Goal: Information Seeking & Learning: Learn about a topic

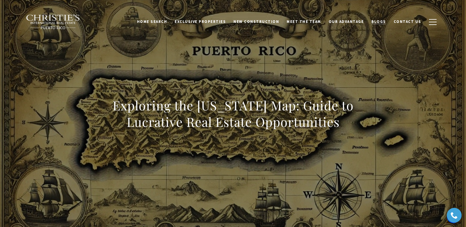
click at [381, 21] on span "Blogs" at bounding box center [378, 21] width 15 height 5
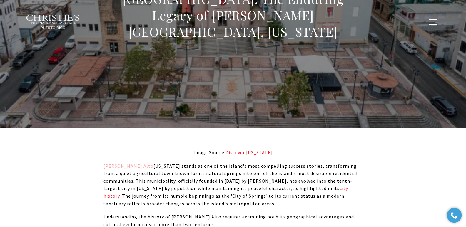
scroll to position [398, 0]
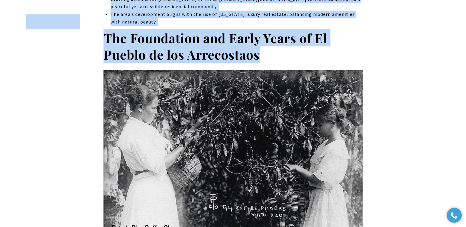
drag, startPoint x: 137, startPoint y: 41, endPoint x: 273, endPoint y: 52, distance: 136.9
click at [275, 50] on h2 "The Foundation and Early Years of El Pueblo de los Arrecostaos" at bounding box center [233, 46] width 259 height 33
drag, startPoint x: 221, startPoint y: 50, endPoint x: 103, endPoint y: 34, distance: 118.6
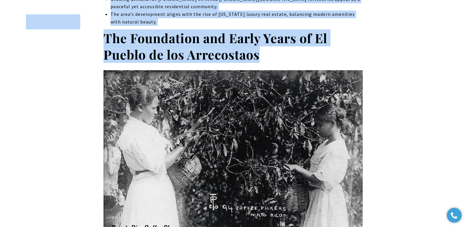
click at [112, 37] on strong "The Foundation and Early Years of El Pueblo de los Arrecostaos" at bounding box center [216, 46] width 224 height 34
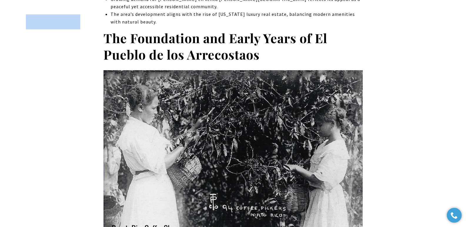
drag, startPoint x: 106, startPoint y: 31, endPoint x: 126, endPoint y: 34, distance: 20.5
click at [126, 34] on div "Home Search Dorado Beach Rio Grande Humacao Coastal San Juan Guaynabo Puerto Ri…" at bounding box center [232, 21] width 423 height 29
click at [104, 32] on div "Home Search Dorado Beach Rio Grande Humacao Coastal San Juan Guaynabo Puerto Ri…" at bounding box center [233, 21] width 415 height 21
drag, startPoint x: 106, startPoint y: 26, endPoint x: 183, endPoint y: 34, distance: 76.9
click at [155, 31] on div "Home Search Dorado Beach Rio Grande Humacao Coastal San Juan Guaynabo Puerto Ri…" at bounding box center [233, 21] width 415 height 21
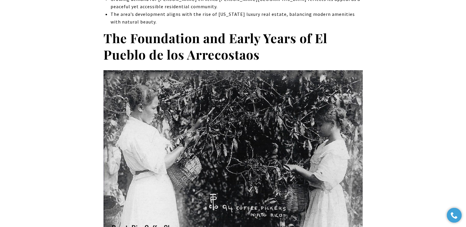
click at [271, 43] on h2 "The Foundation and Early Years of El Pueblo de los Arrecostaos" at bounding box center [233, 46] width 259 height 33
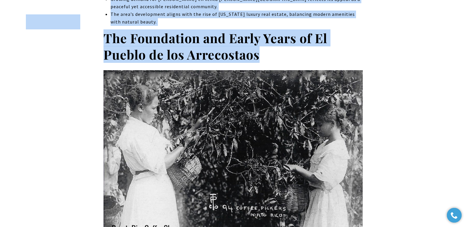
drag, startPoint x: 262, startPoint y: 47, endPoint x: 104, endPoint y: 31, distance: 159.0
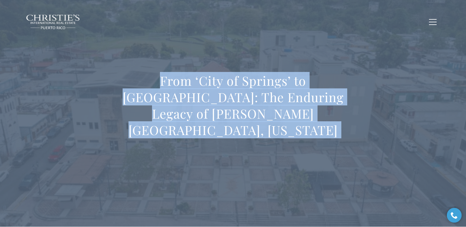
scroll to position [8, 0]
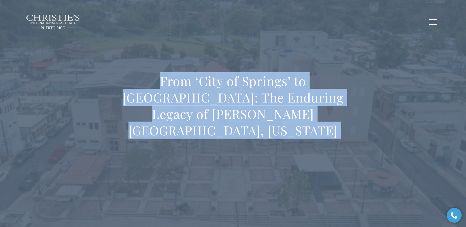
click at [201, 55] on div "From ‘City of Springs’ to [GEOGRAPHIC_DATA]: The Enduring Legacy of [PERSON_NAM…" at bounding box center [233, 109] width 412 height 176
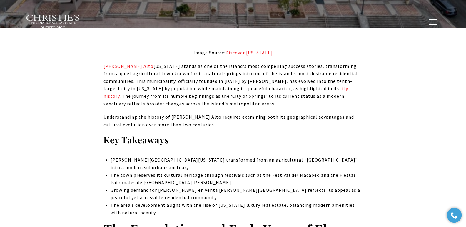
scroll to position [406, 0]
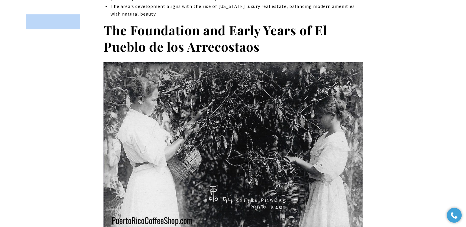
drag, startPoint x: 105, startPoint y: 23, endPoint x: 259, endPoint y: 34, distance: 155.1
click at [259, 34] on div "Home Search Dorado Beach Rio Grande Humacao Coastal San Juan Guaynabo Puerto Ri…" at bounding box center [232, 21] width 423 height 29
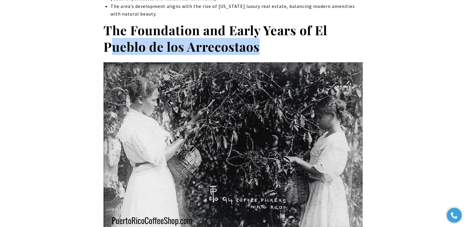
drag, startPoint x: 264, startPoint y: 43, endPoint x: 108, endPoint y: 39, distance: 156.2
click at [108, 39] on h2 "The Foundation and Early Years of El Pueblo de los Arrecostaos" at bounding box center [233, 38] width 259 height 33
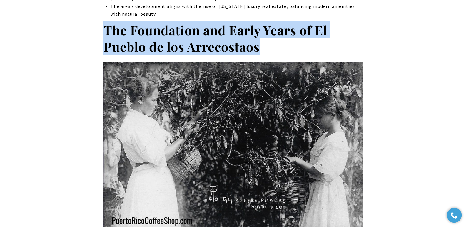
copy strong "The Foundation and Early Years of El Pueblo de los Arrecostaos"
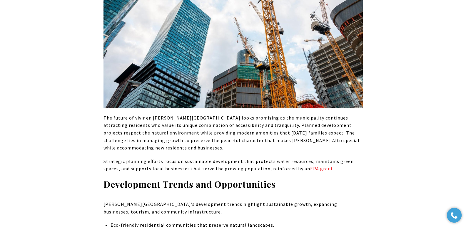
scroll to position [2196, 0]
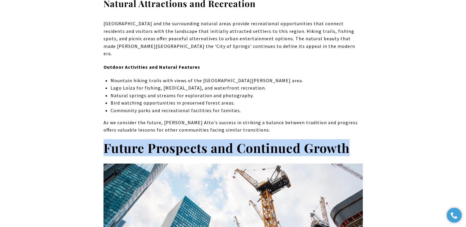
drag, startPoint x: 105, startPoint y: 99, endPoint x: 350, endPoint y: 95, distance: 244.4
click at [350, 139] on strong "Future Prospects and Continued Growth" at bounding box center [227, 147] width 246 height 17
copy strong "Future Prospects and Continued Growth"
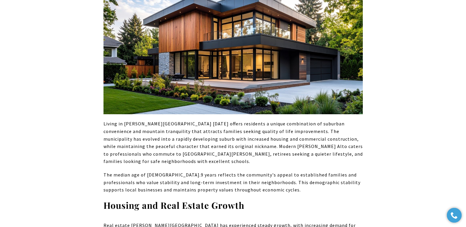
scroll to position [1201, 0]
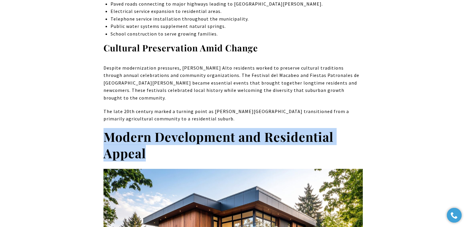
drag, startPoint x: 105, startPoint y: 132, endPoint x: 146, endPoint y: 148, distance: 44.2
click at [146, 148] on h2 "Modern Development and Residential Appeal" at bounding box center [233, 145] width 259 height 33
copy strong "Modern Development and Residential Appeal"
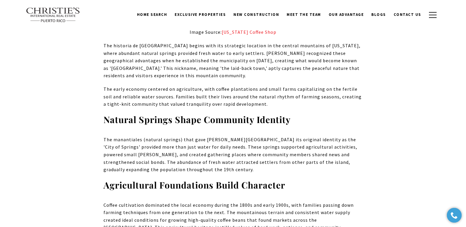
scroll to position [804, 0]
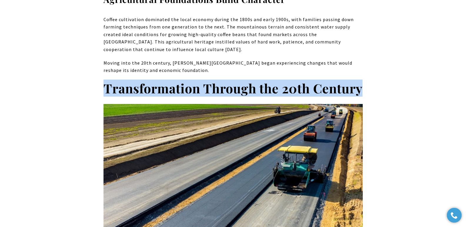
drag, startPoint x: 106, startPoint y: 82, endPoint x: 154, endPoint y: 101, distance: 51.6
click at [154, 97] on h2 "Transformation Through the 20th Century" at bounding box center [233, 88] width 259 height 16
copy strong "Transformation Through the 20th Century"
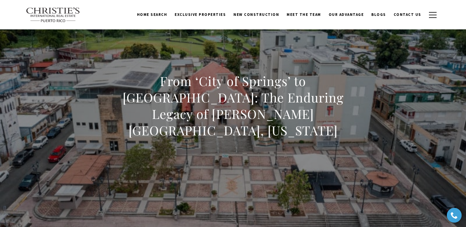
scroll to position [0, 0]
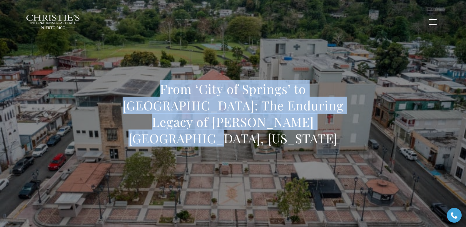
drag, startPoint x: 171, startPoint y: 100, endPoint x: 295, endPoint y: 130, distance: 127.2
click at [295, 130] on h1 "From ‘City of Springs’ to [GEOGRAPHIC_DATA]: The Enduring Legacy of [PERSON_NAM…" at bounding box center [233, 114] width 259 height 66
copy h1 "From ‘City of Springs’ to [GEOGRAPHIC_DATA]: The Enduring Legacy of [PERSON_NAM…"
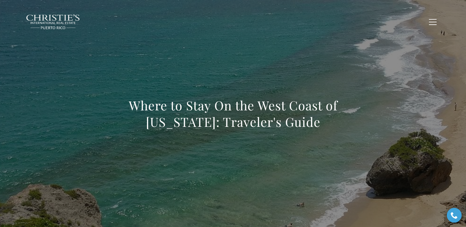
click at [286, 57] on div "Where to Stay On the West Coast of Puerto Rico: Traveler's Guide" at bounding box center [233, 117] width 412 height 176
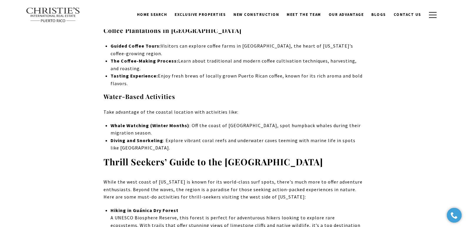
scroll to position [1792, 0]
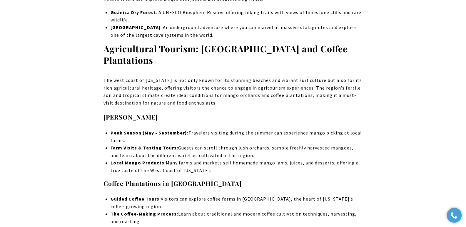
click at [224, 211] on li "The Coffee-Making Process: Learn about traditional and modern coffee cultivatio…" at bounding box center [237, 218] width 252 height 15
copy li "Puerto Rican coffee"
drag, startPoint x: 236, startPoint y: 131, endPoint x: 278, endPoint y: 129, distance: 42.7
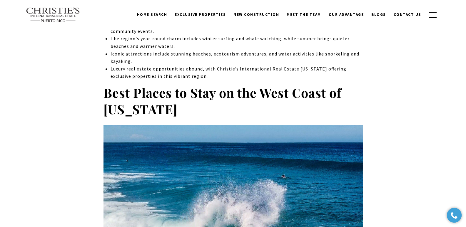
scroll to position [0, 0]
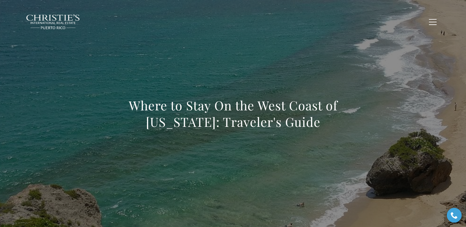
drag, startPoint x: 124, startPoint y: 106, endPoint x: 317, endPoint y: 130, distance: 194.7
click at [317, 130] on div "Where to Stay On the West Coast of Puerto Rico: Traveler's Guide" at bounding box center [233, 117] width 412 height 176
copy h1 "Where to Stay On the West Coast of Puerto Rico: Traveler's Guide"
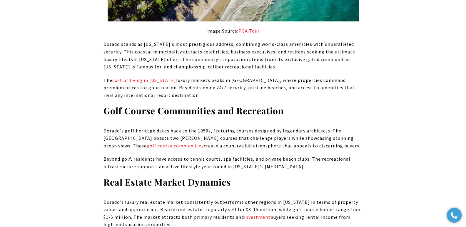
scroll to position [557, 0]
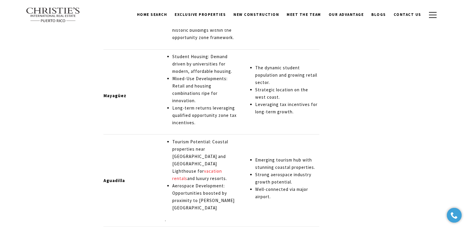
scroll to position [1484, 0]
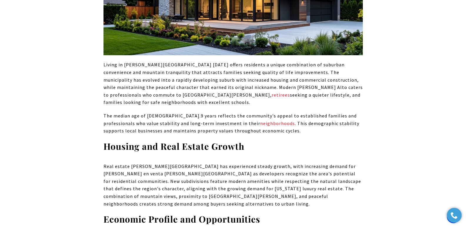
scroll to position [1466, 0]
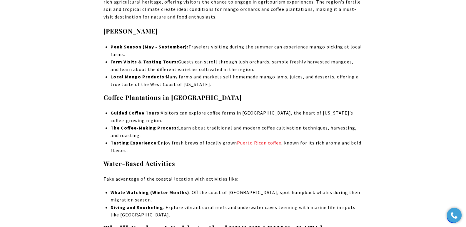
scroll to position [1885, 0]
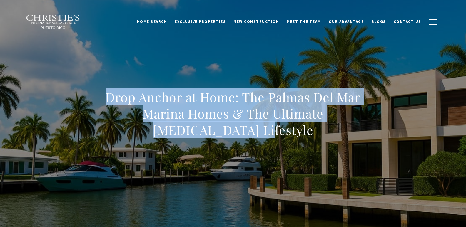
click at [279, 129] on div "Drop Anchor at Home: The Palmas Del Mar Marina Homes & The Ultimate [MEDICAL_DA…" at bounding box center [233, 117] width 412 height 176
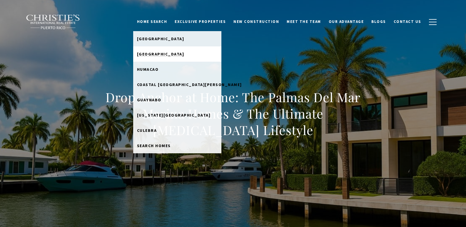
click at [208, 54] on link "[GEOGRAPHIC_DATA]" at bounding box center [177, 53] width 88 height 15
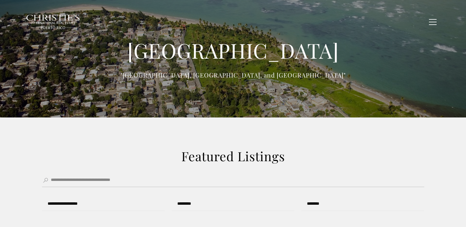
type input "**********"
type input "*********"
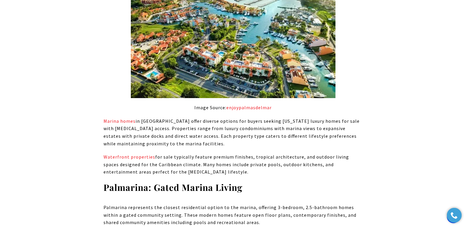
scroll to position [1122, 0]
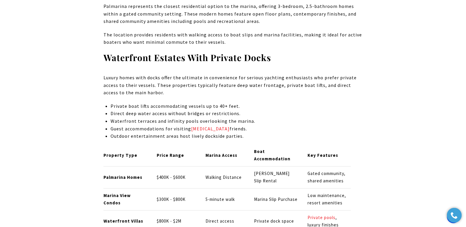
click at [313, 80] on p "Luxury homes with docks offer the ultimate in convenience for serious yachting …" at bounding box center [233, 85] width 259 height 23
